Goal: Transaction & Acquisition: Purchase product/service

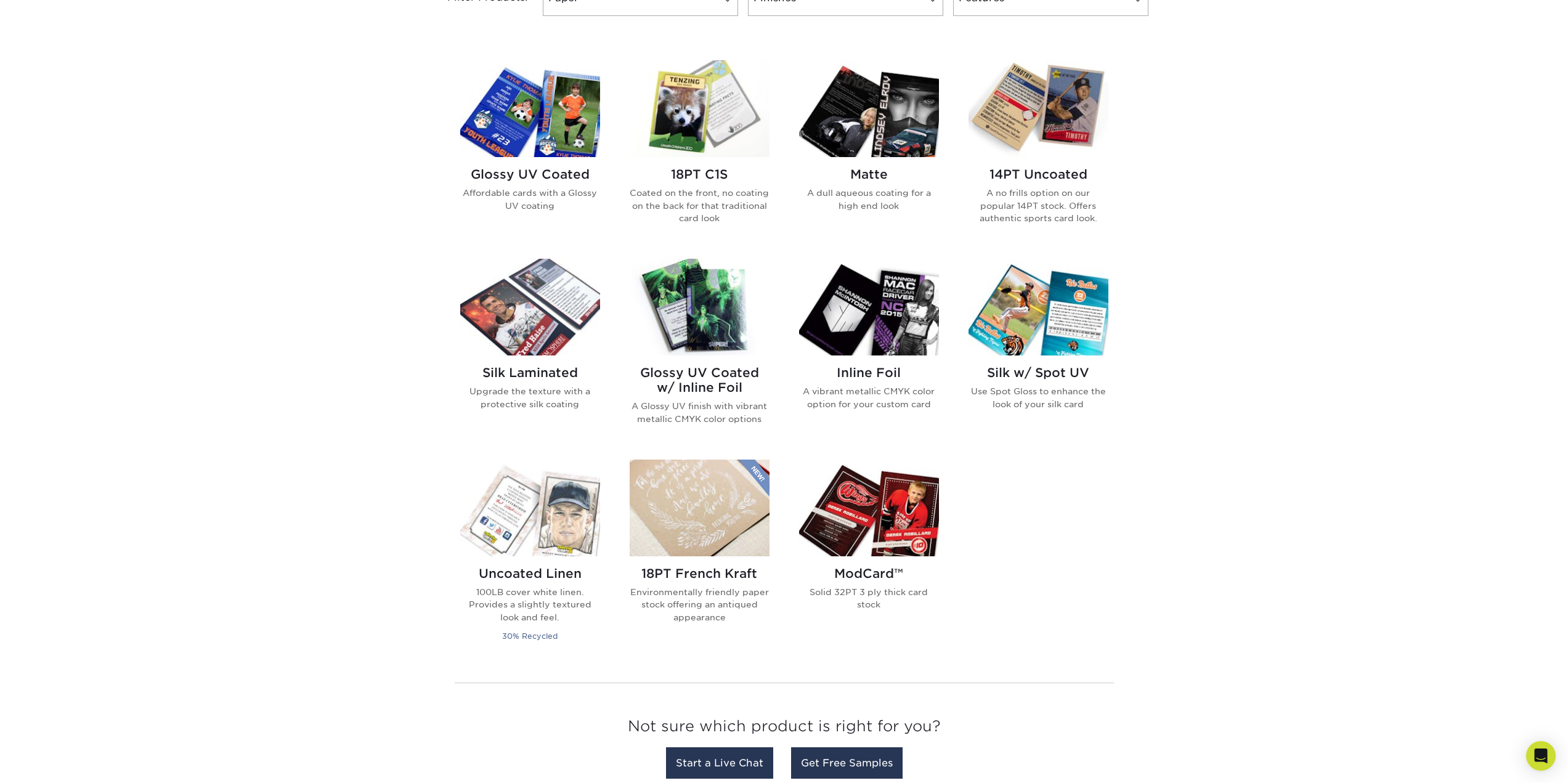
scroll to position [555, 0]
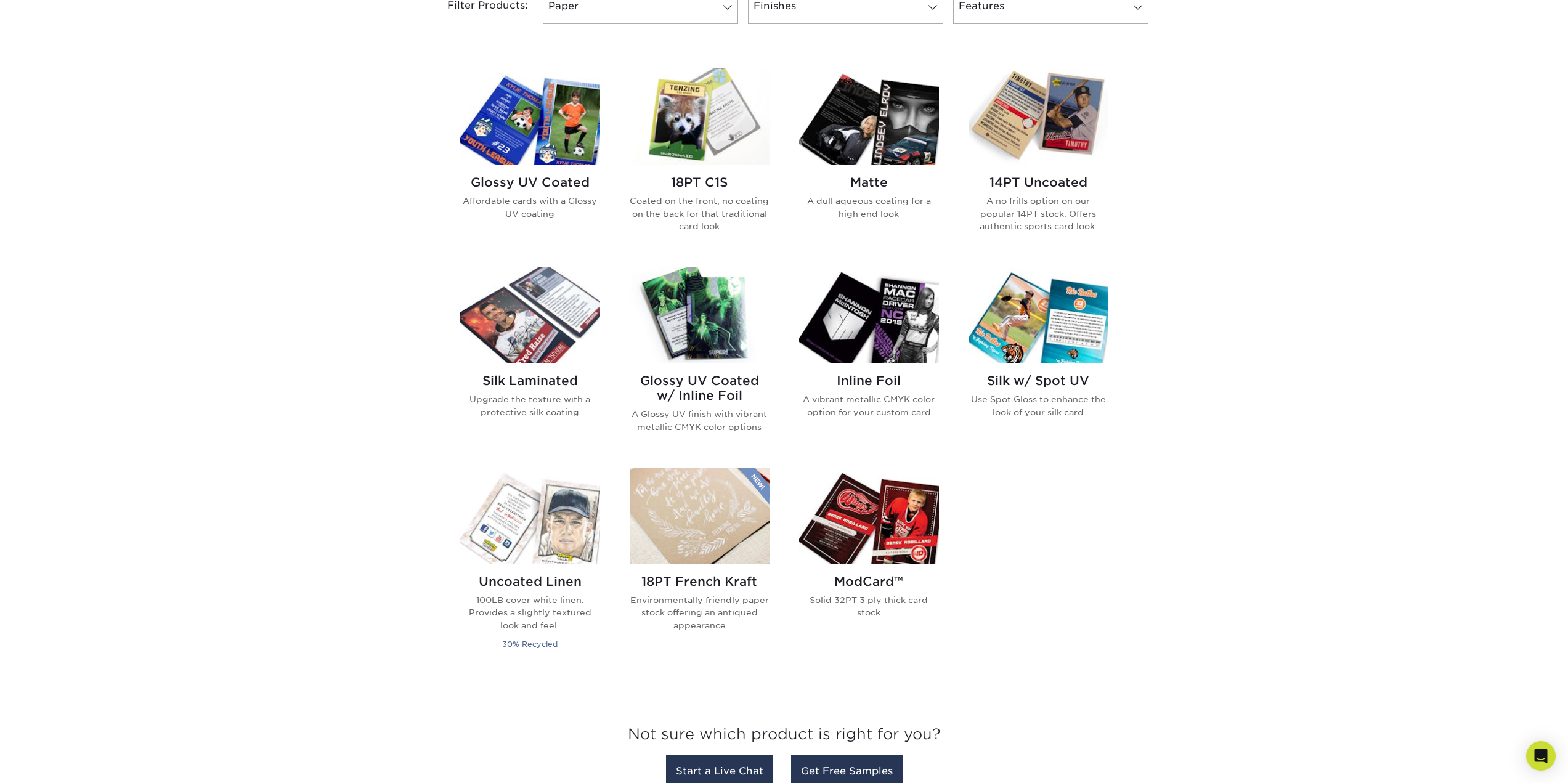
click at [708, 303] on img at bounding box center [700, 315] width 140 height 97
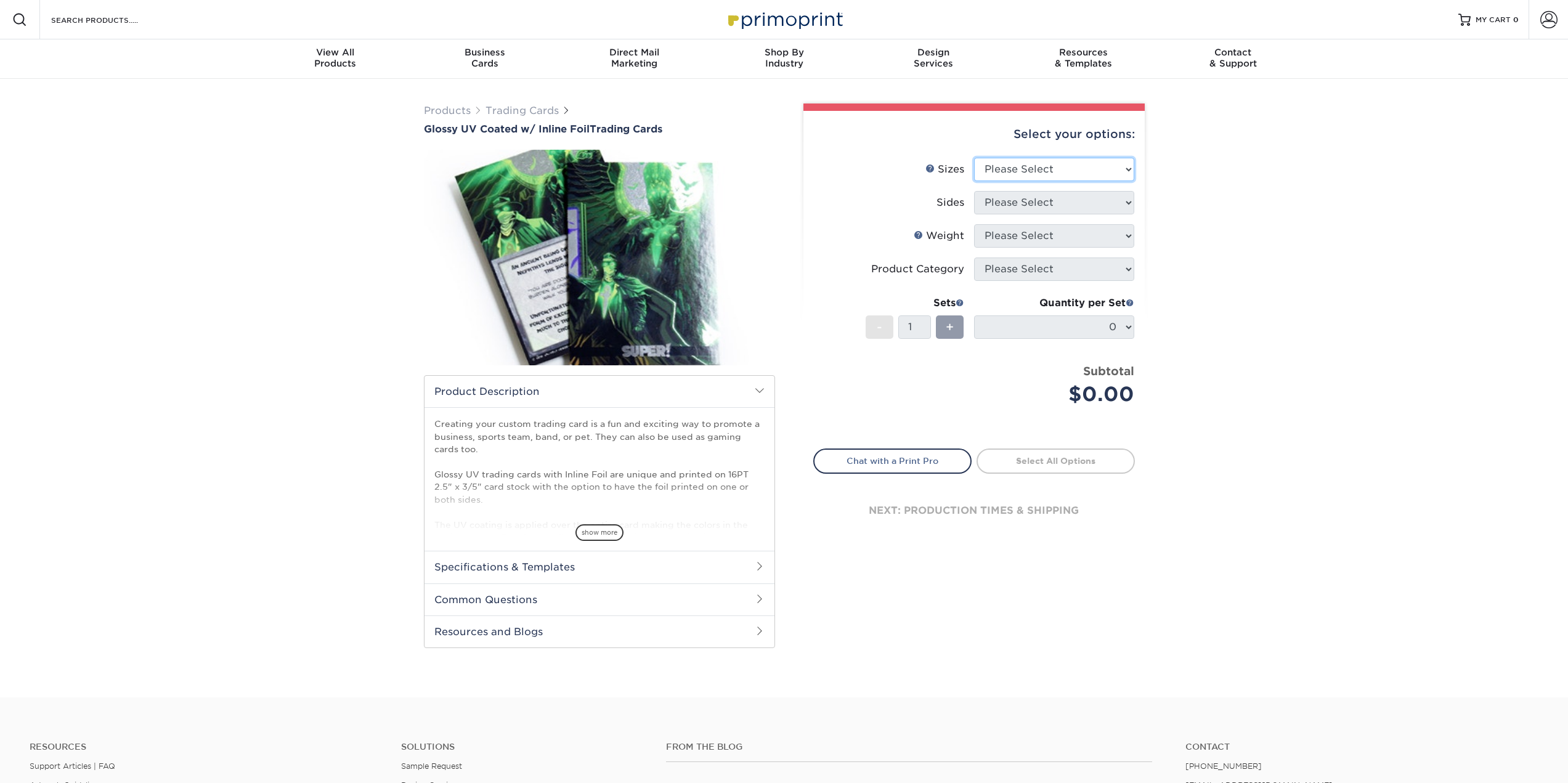
click at [1100, 175] on select "Please Select 2.5" x 3.5"" at bounding box center [1054, 170] width 160 height 24
select select "2.50x3.50"
click at [974, 158] on select "Please Select 2.5" x 3.5"" at bounding box center [1054, 170] width 160 height 24
click at [1111, 204] on select "Please Select Print Both Sides - Foil Back Only Print Both Sides - Foil Both Si…" at bounding box center [1054, 203] width 160 height 24
click at [974, 191] on select "Please Select Print Both Sides - Foil Back Only Print Both Sides - Foil Both Si…" at bounding box center [1054, 203] width 160 height 24
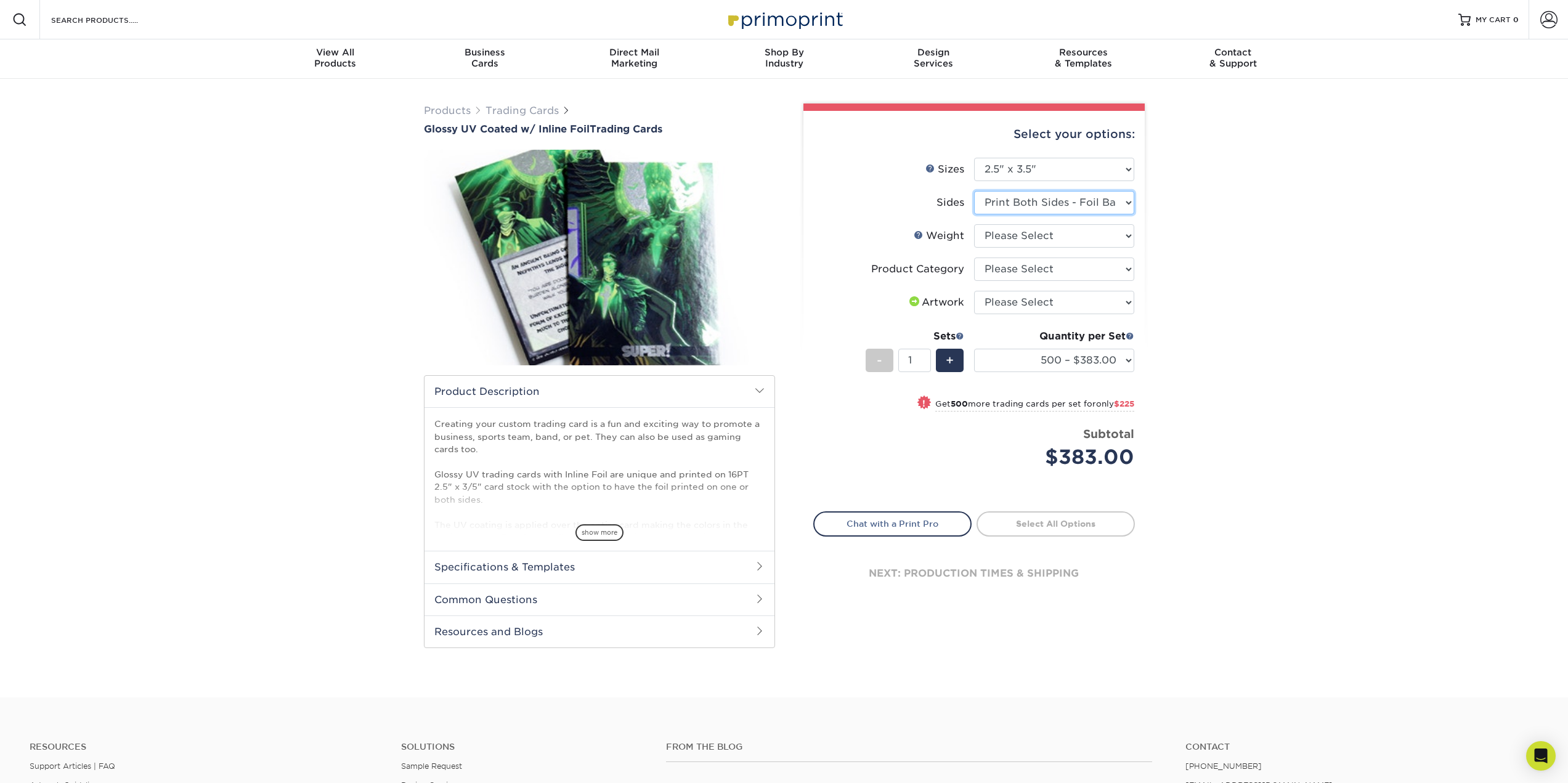
click at [1036, 203] on select "Please Select Print Both Sides - Foil Back Only Print Both Sides - Foil Both Si…" at bounding box center [1054, 203] width 160 height 24
select select "e9e9dfb3-fba1-4d60-972c-fd9ca5904d33"
click at [974, 191] on select "Please Select Print Both Sides - Foil Back Only Print Both Sides - Foil Both Si…" at bounding box center [1054, 203] width 160 height 24
click at [1104, 229] on select "Please Select 16PT" at bounding box center [1054, 236] width 160 height 24
select select "16PT"
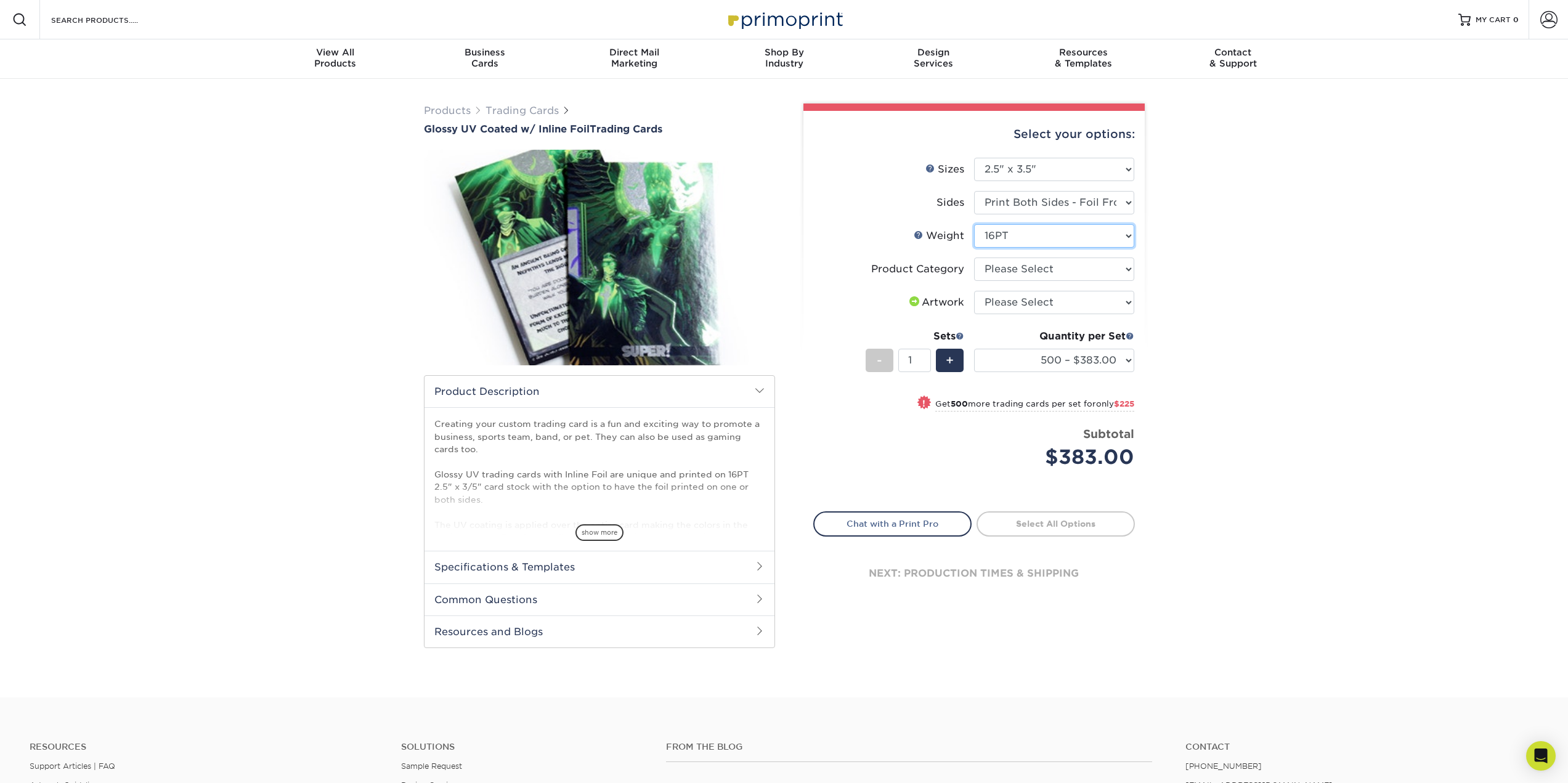
click at [974, 224] on select "Please Select 16PT" at bounding box center [1054, 236] width 160 height 24
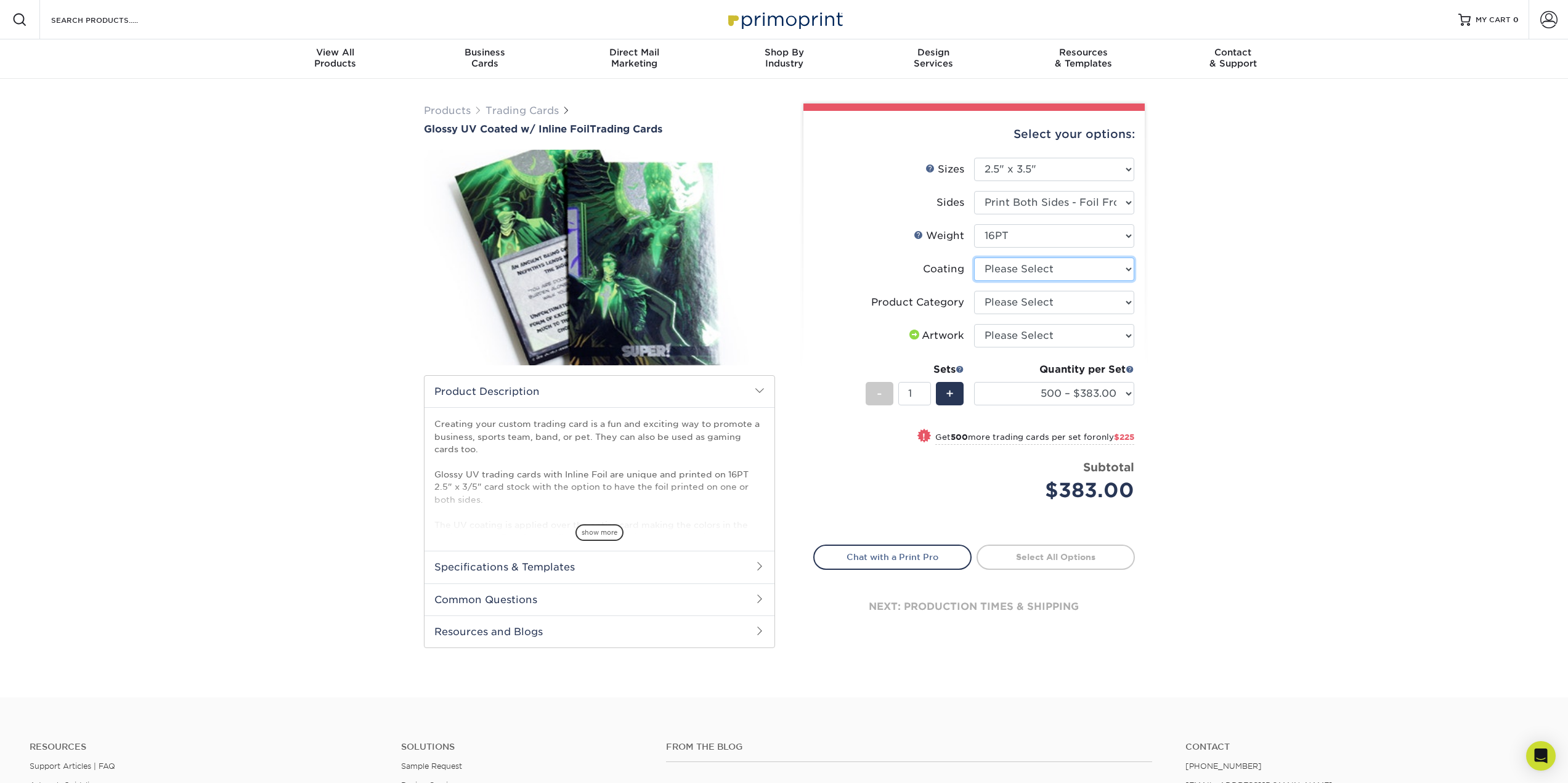
click at [1104, 268] on select at bounding box center [1054, 269] width 160 height 24
select select "ae367451-b2b8-45df-a344-0f05b6a12993"
click at [974, 258] on select at bounding box center [1054, 269] width 160 height 24
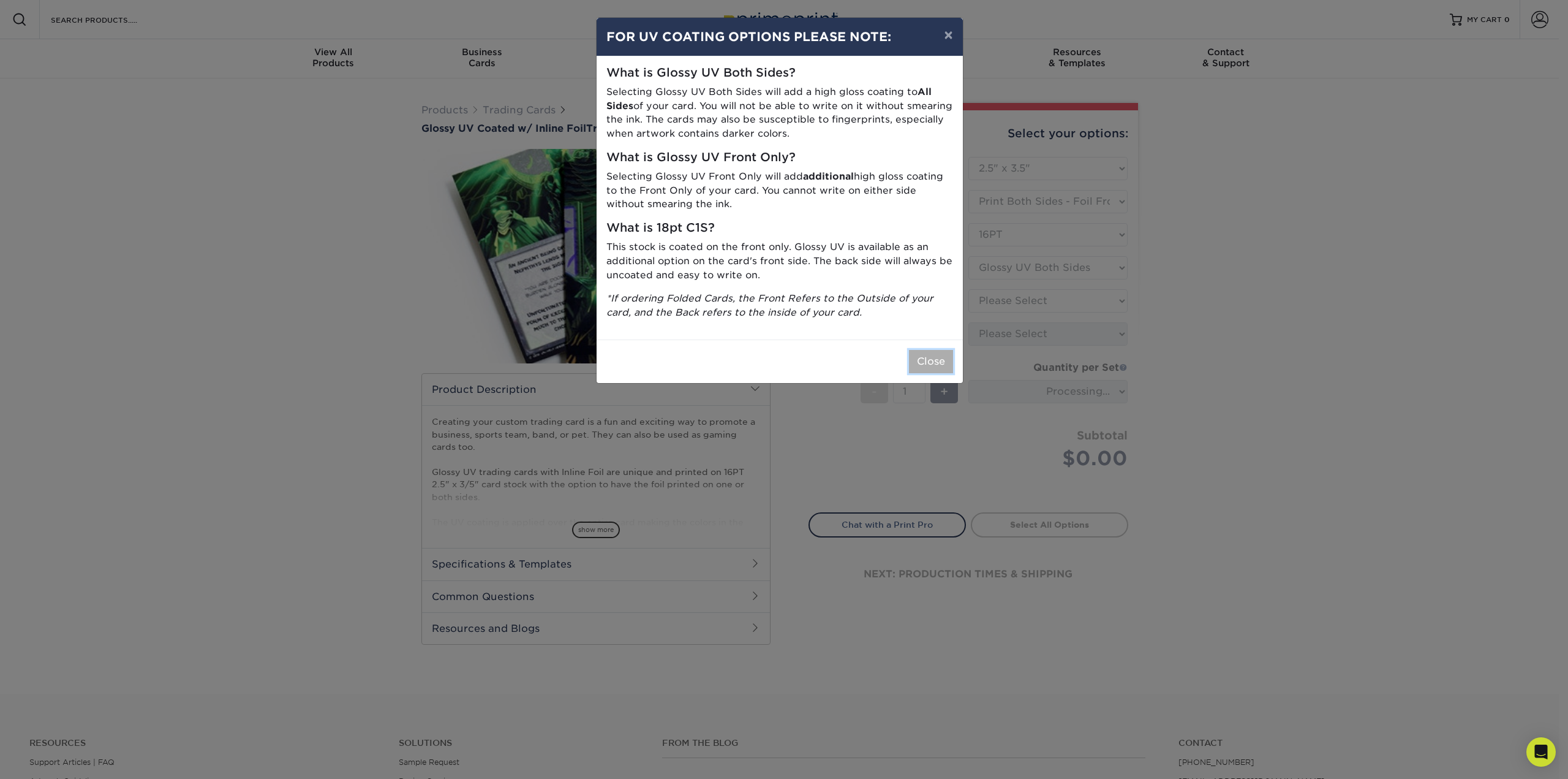
click at [928, 359] on button "Close" at bounding box center [931, 362] width 44 height 23
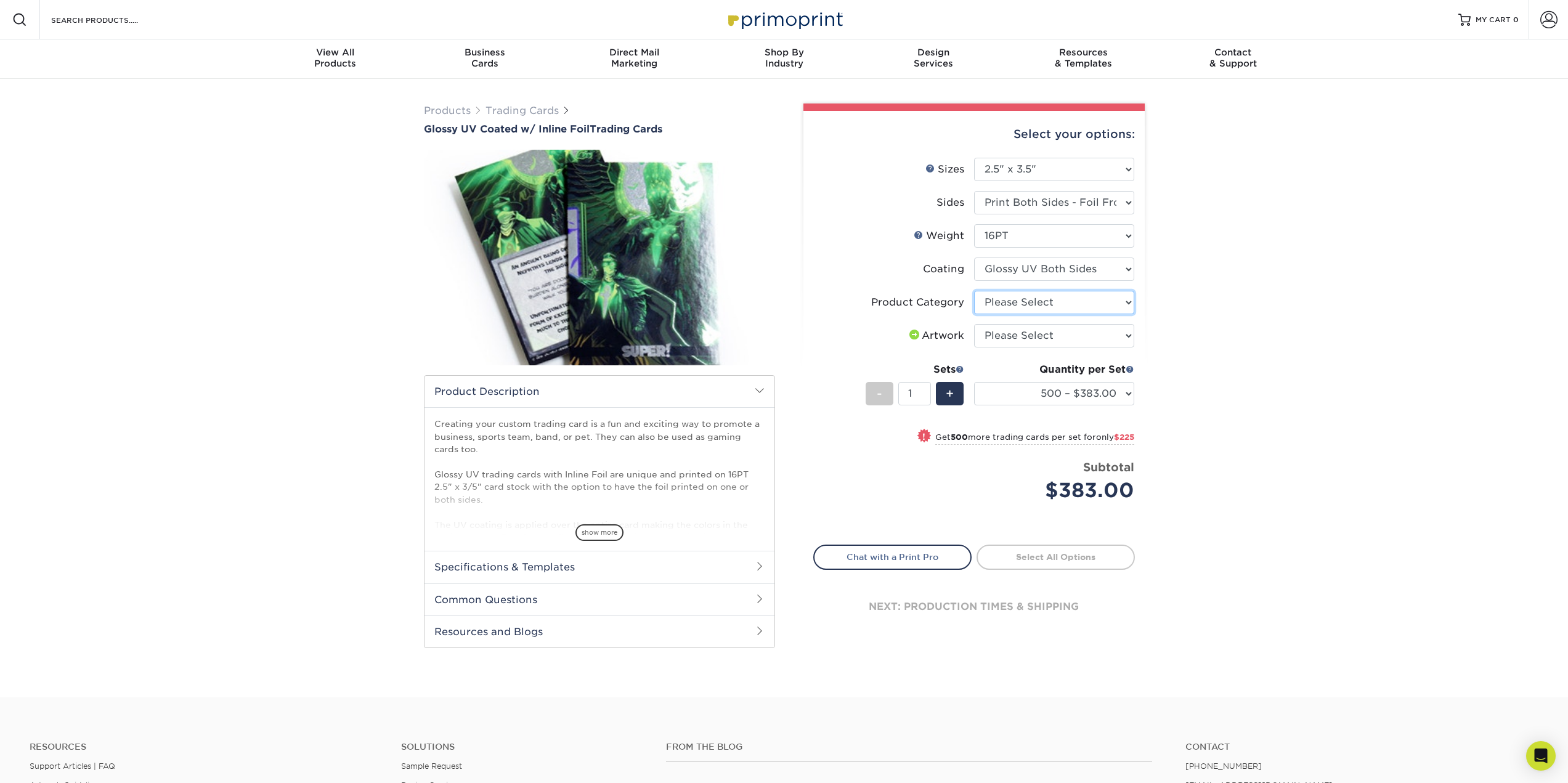
click at [1121, 303] on select "Please Select Trading Cards" at bounding box center [1054, 303] width 160 height 24
select select "c2f9bce9-36c2-409d-b101-c29d9d031e18"
click at [974, 291] on select "Please Select Trading Cards" at bounding box center [1054, 303] width 160 height 24
click at [1119, 333] on select "Please Select I will upload files I need a design - $100" at bounding box center [1054, 336] width 160 height 24
select select "upload"
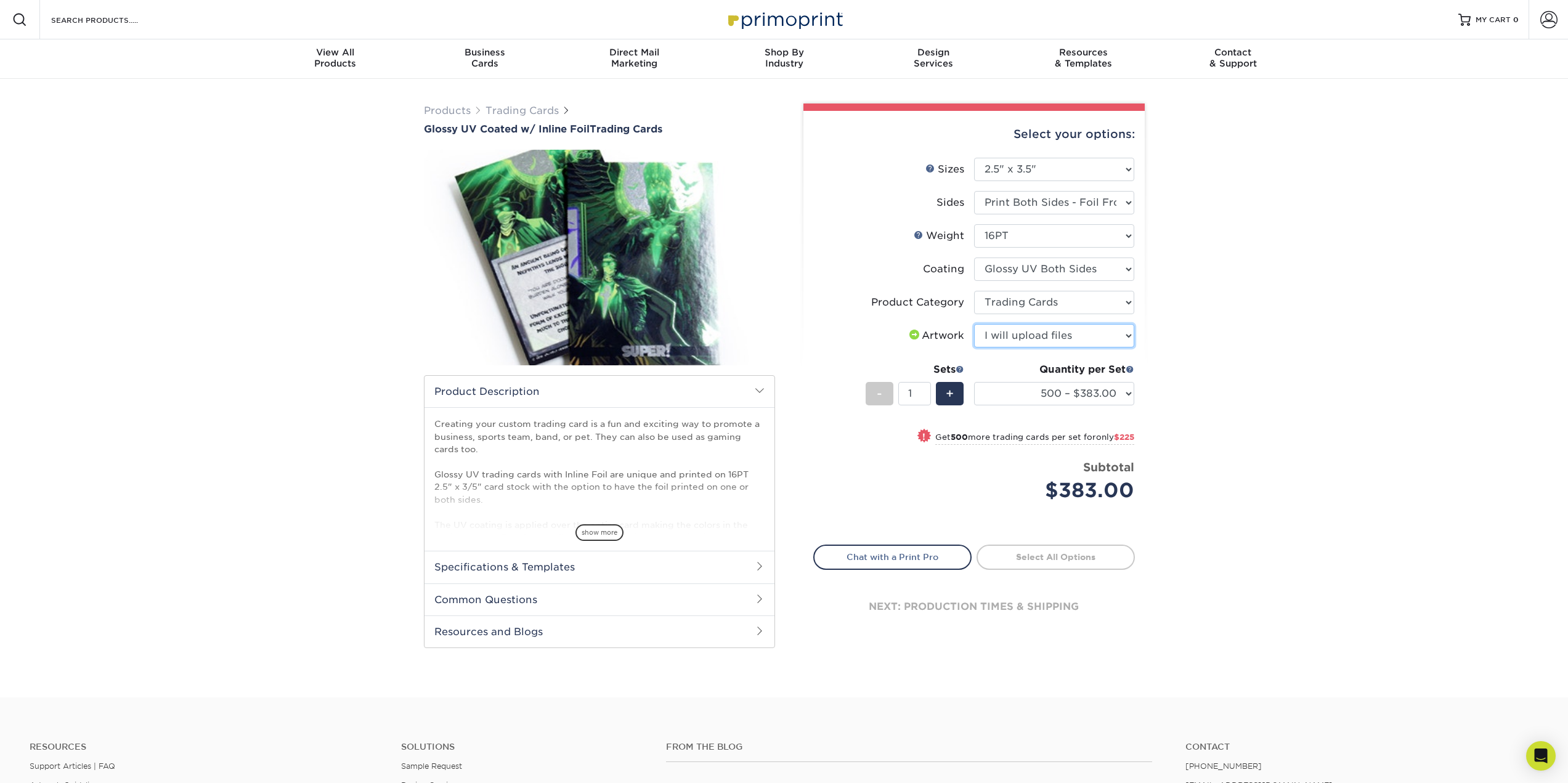
click at [974, 324] on select "Please Select I will upload files I need a design - $100" at bounding box center [1054, 336] width 160 height 24
click at [958, 367] on span at bounding box center [959, 368] width 9 height 9
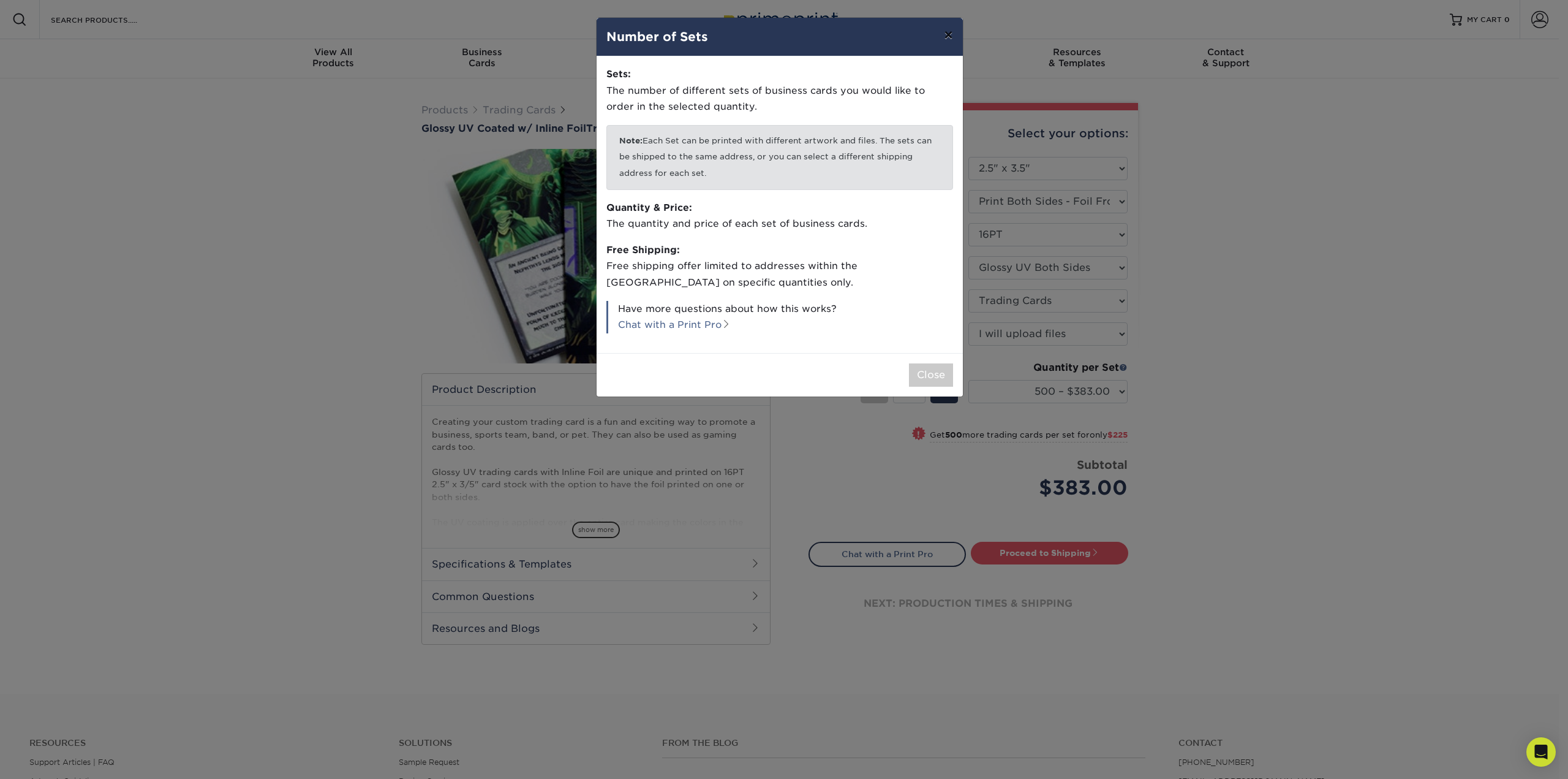
click at [953, 39] on button "×" at bounding box center [948, 34] width 28 height 34
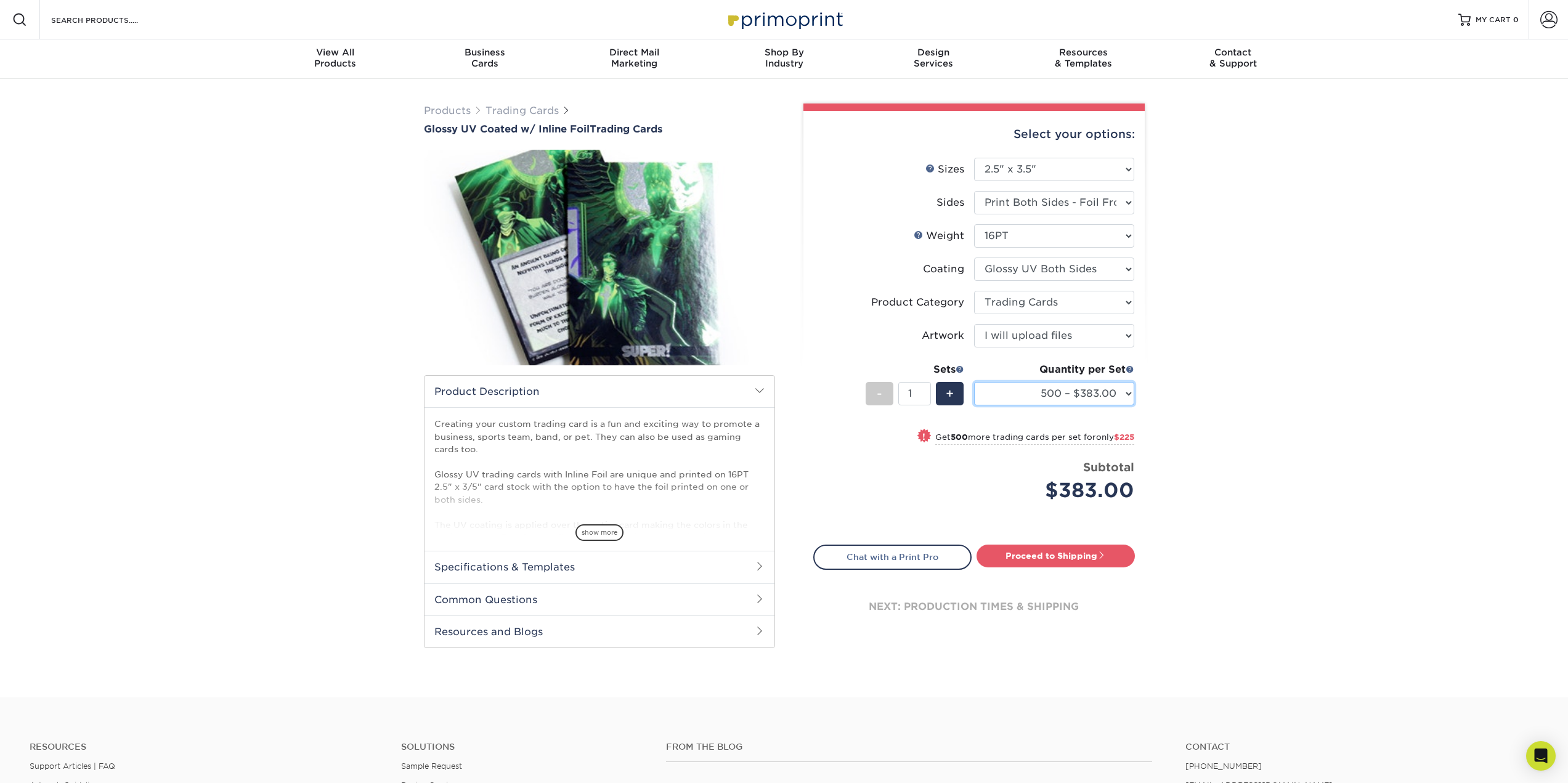
click at [1129, 390] on select "500 – $383.00 1000 – $608.00 2500 – $883.00 5000 – $1252.00" at bounding box center [1054, 394] width 160 height 24
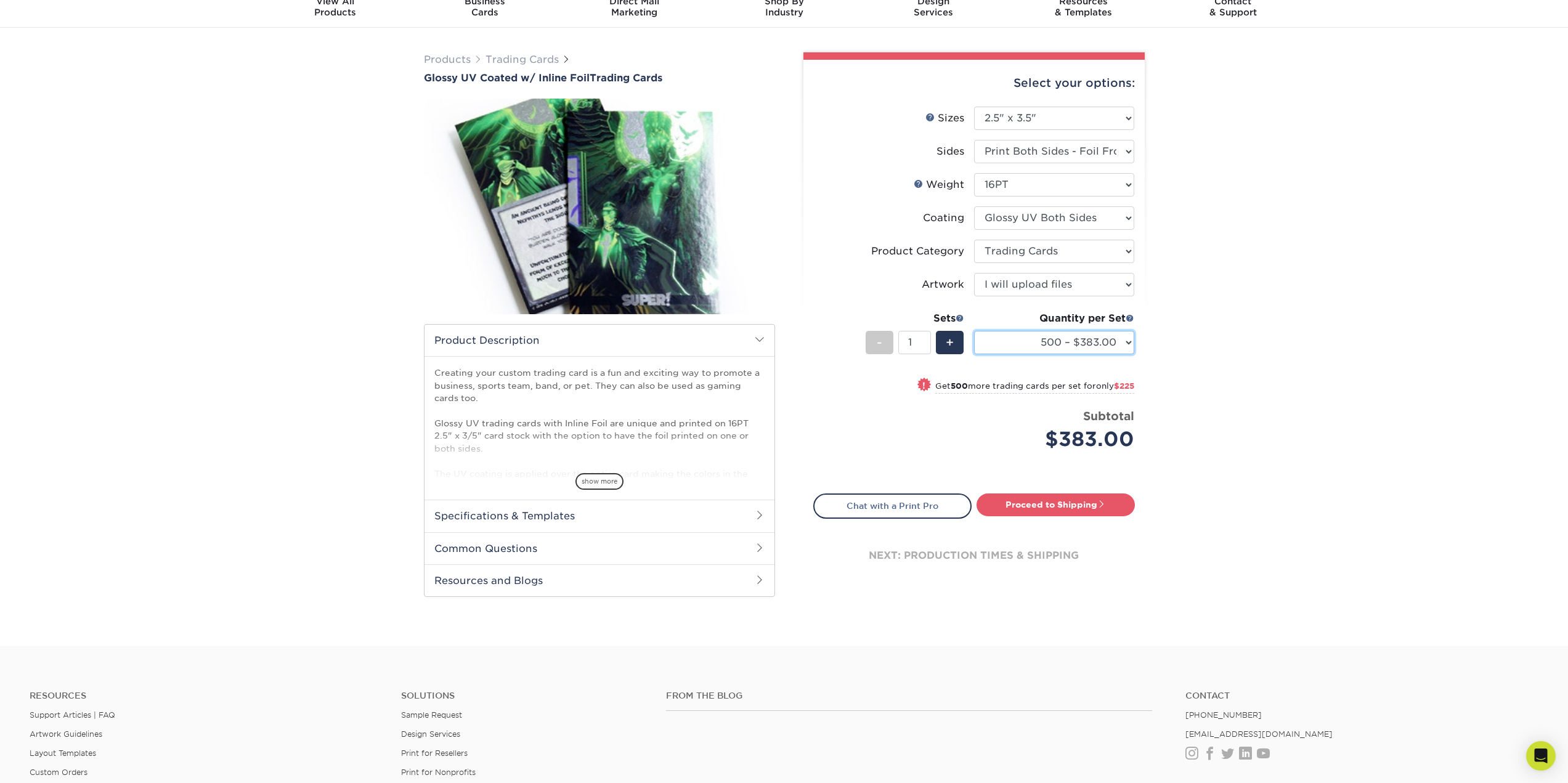
scroll to position [62, 0]
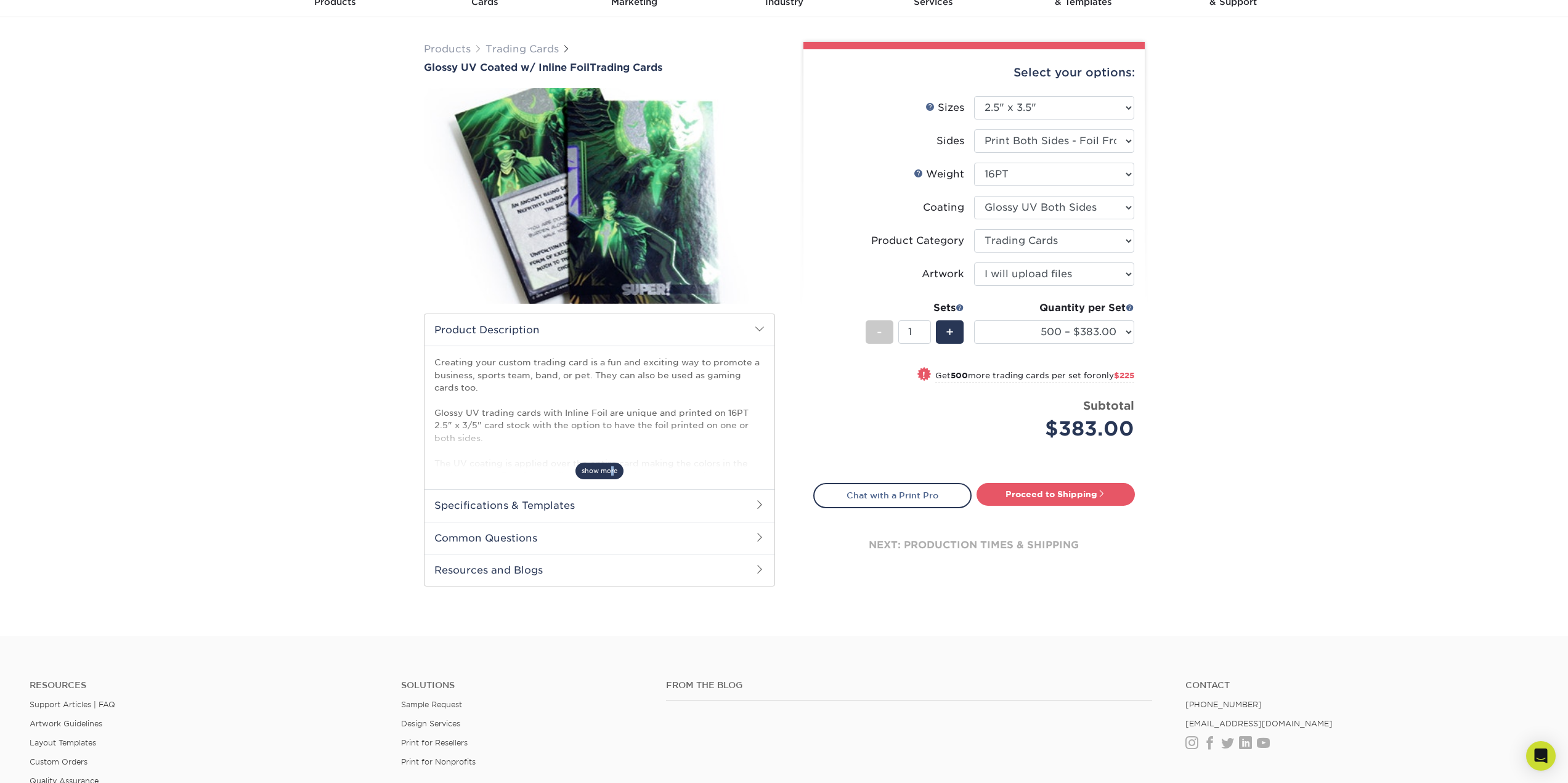
click at [612, 472] on span "show more" at bounding box center [599, 470] width 48 height 17
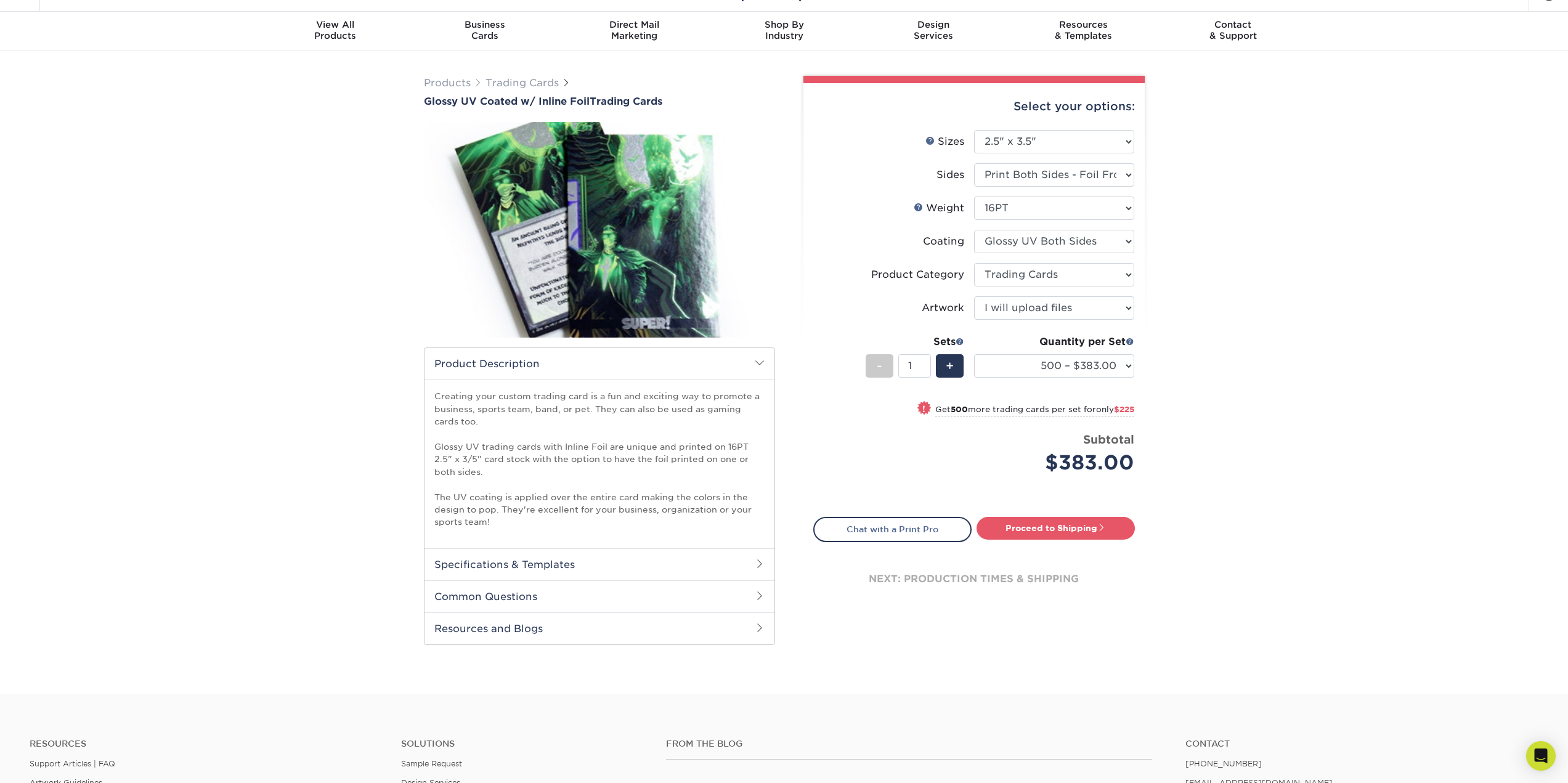
scroll to position [0, 0]
